Goal: Find specific page/section

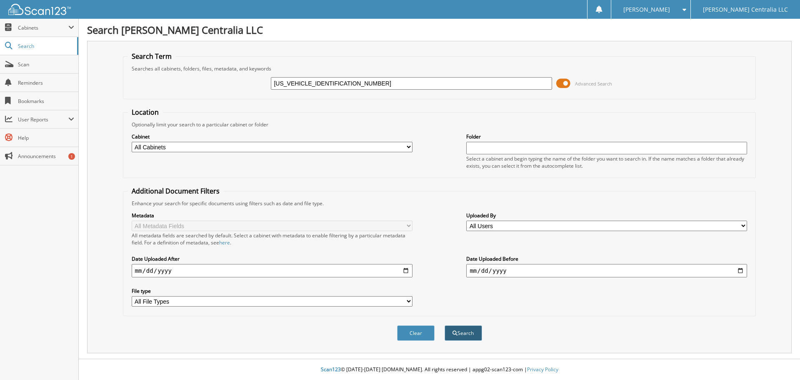
type input "[US_VEHICLE_IDENTIFICATION_NUMBER]"
click at [455, 328] on button "Search" at bounding box center [464, 332] width 38 height 15
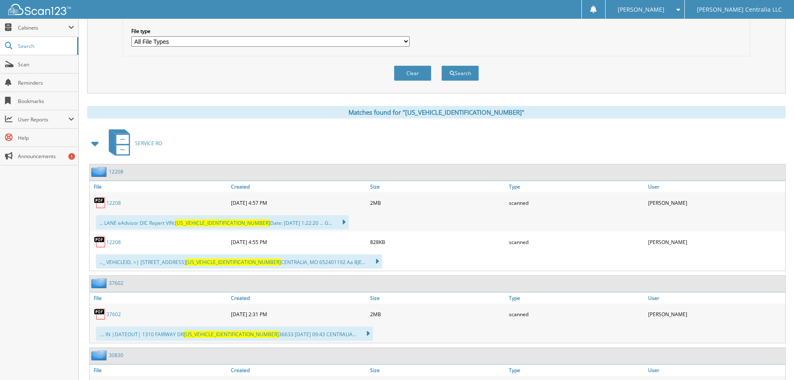
scroll to position [333, 0]
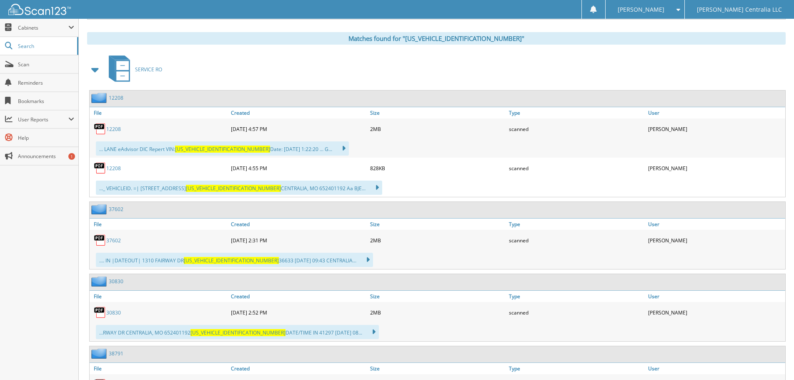
click at [115, 128] on link "12208" at bounding box center [113, 128] width 15 height 7
click at [115, 240] on link "37602" at bounding box center [113, 240] width 15 height 7
